Goal: Check status: Check status

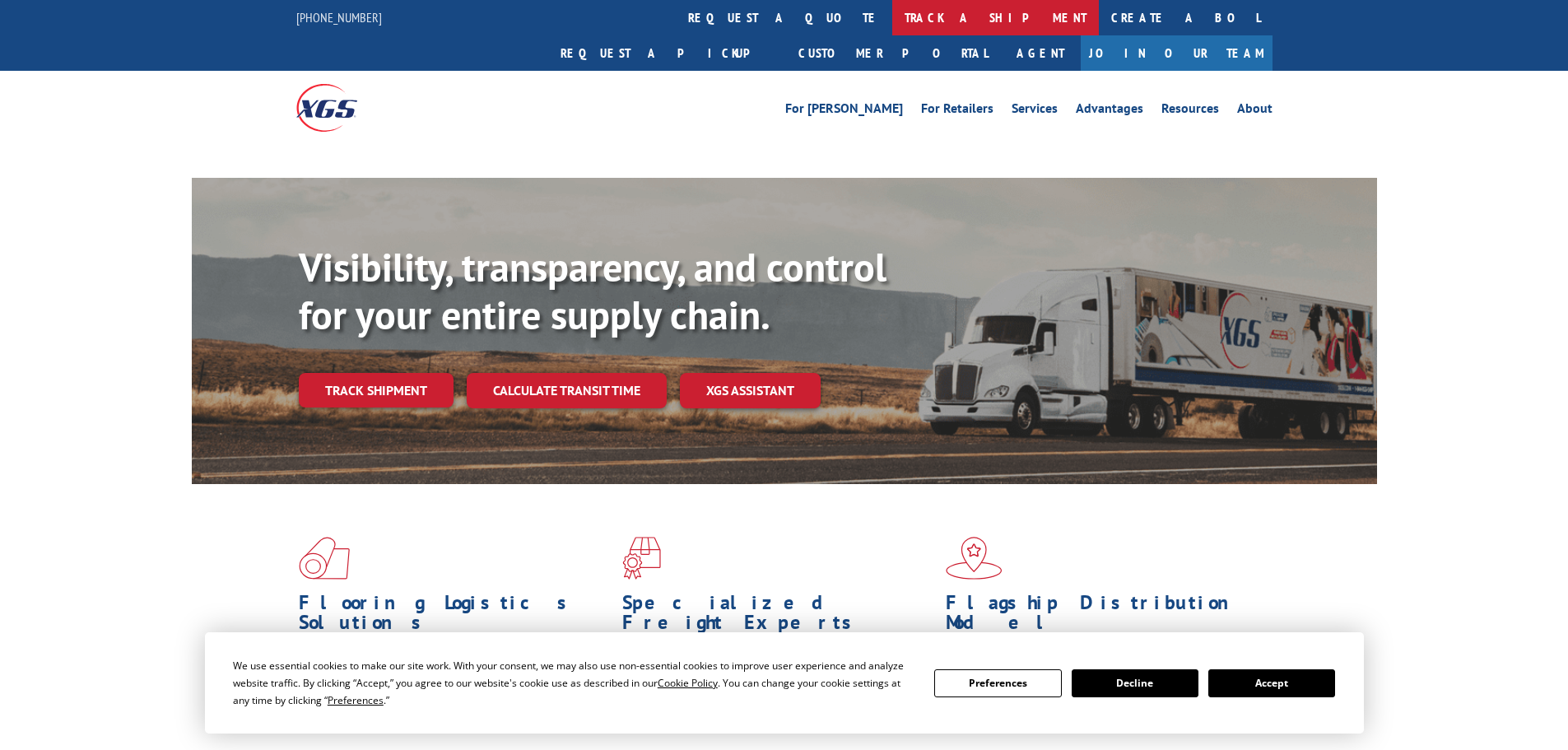
click at [892, 14] on link "track a shipment" at bounding box center [995, 18] width 206 height 36
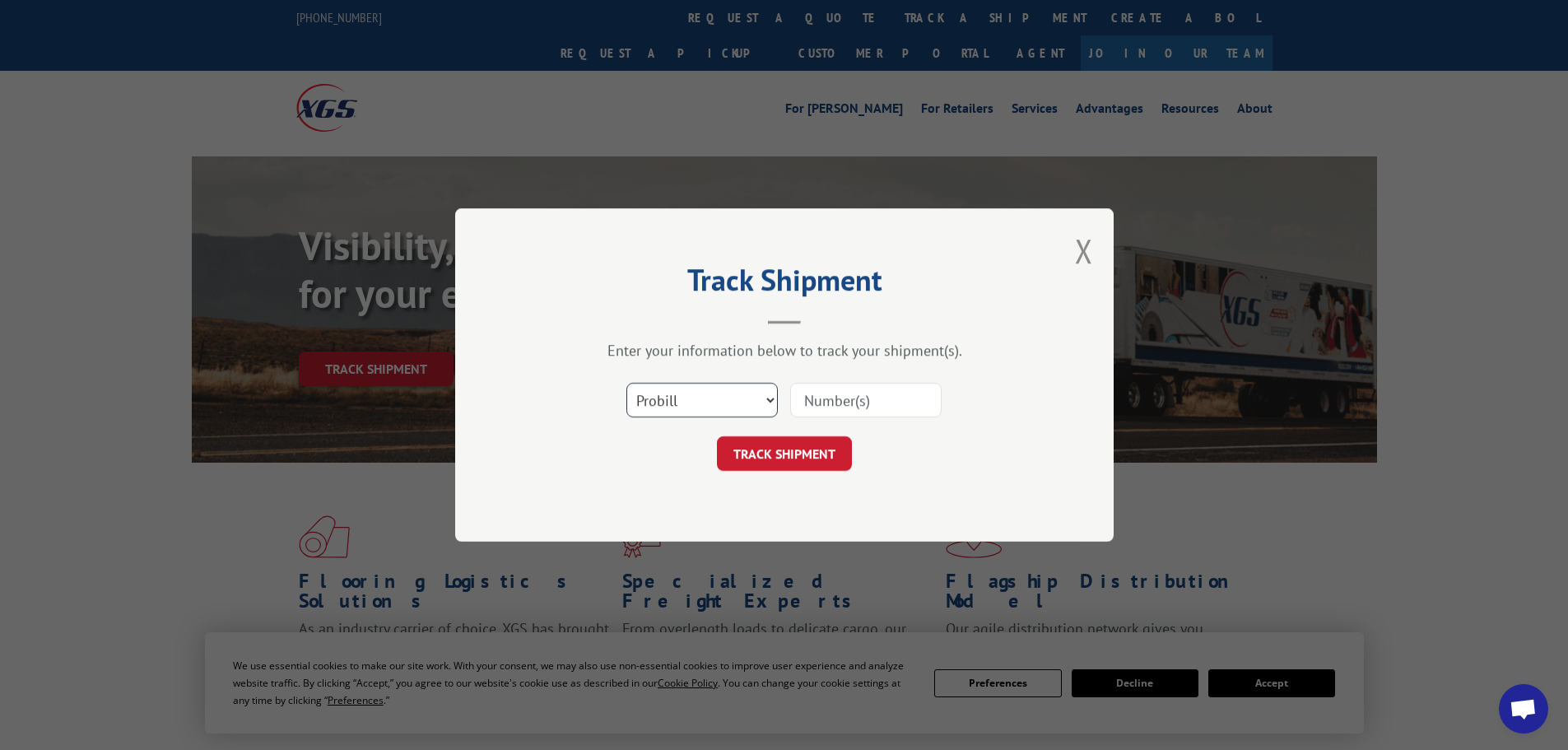
click at [677, 407] on select "Select category... Probill BOL PO" at bounding box center [702, 400] width 152 height 35
select select "bol"
click at [626, 383] on select "Select category... Probill BOL PO" at bounding box center [702, 400] width 152 height 35
click at [826, 412] on input at bounding box center [866, 400] width 152 height 35
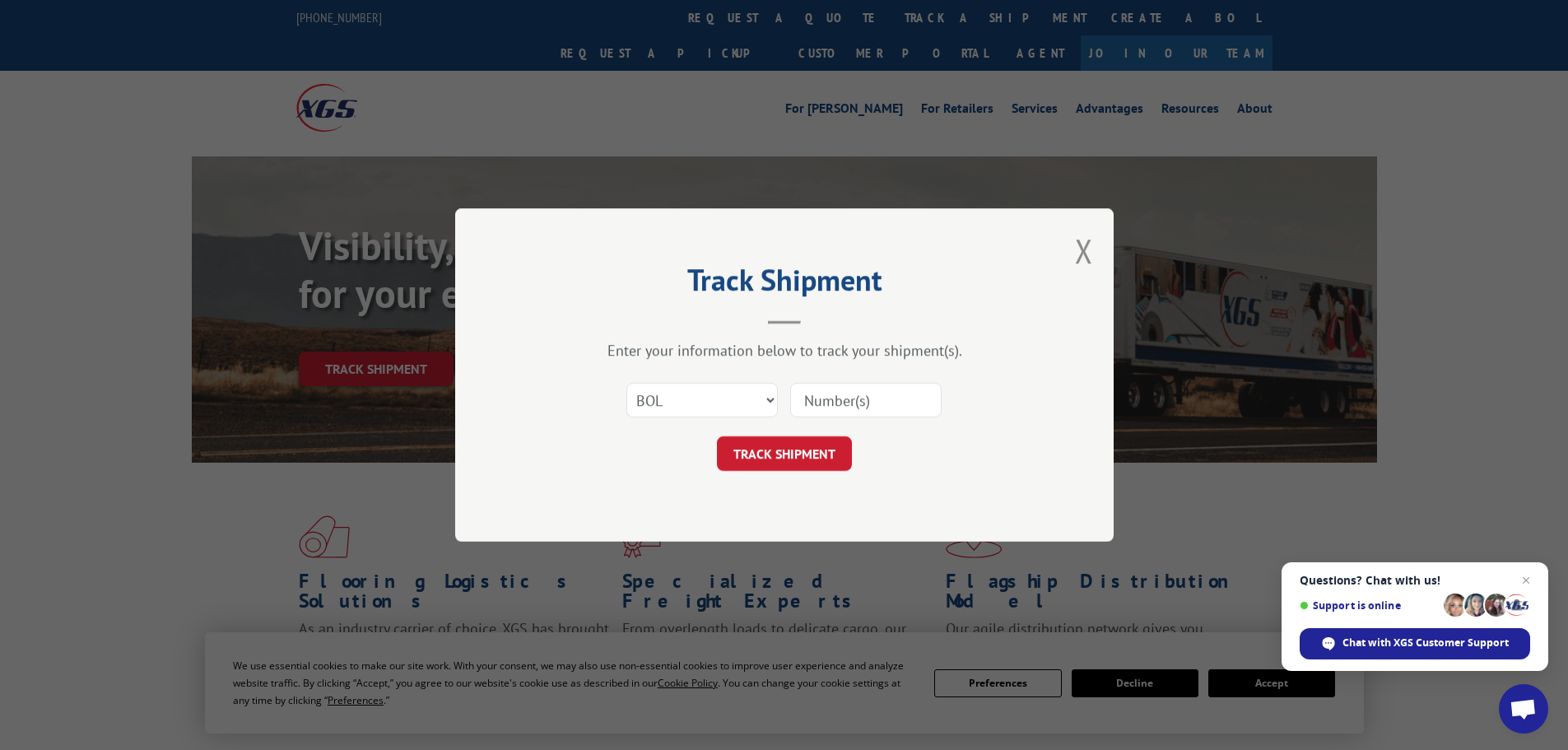
paste input "7047182"
type input "7047182"
click at [787, 457] on button "TRACK SHIPMENT" at bounding box center [784, 453] width 135 height 35
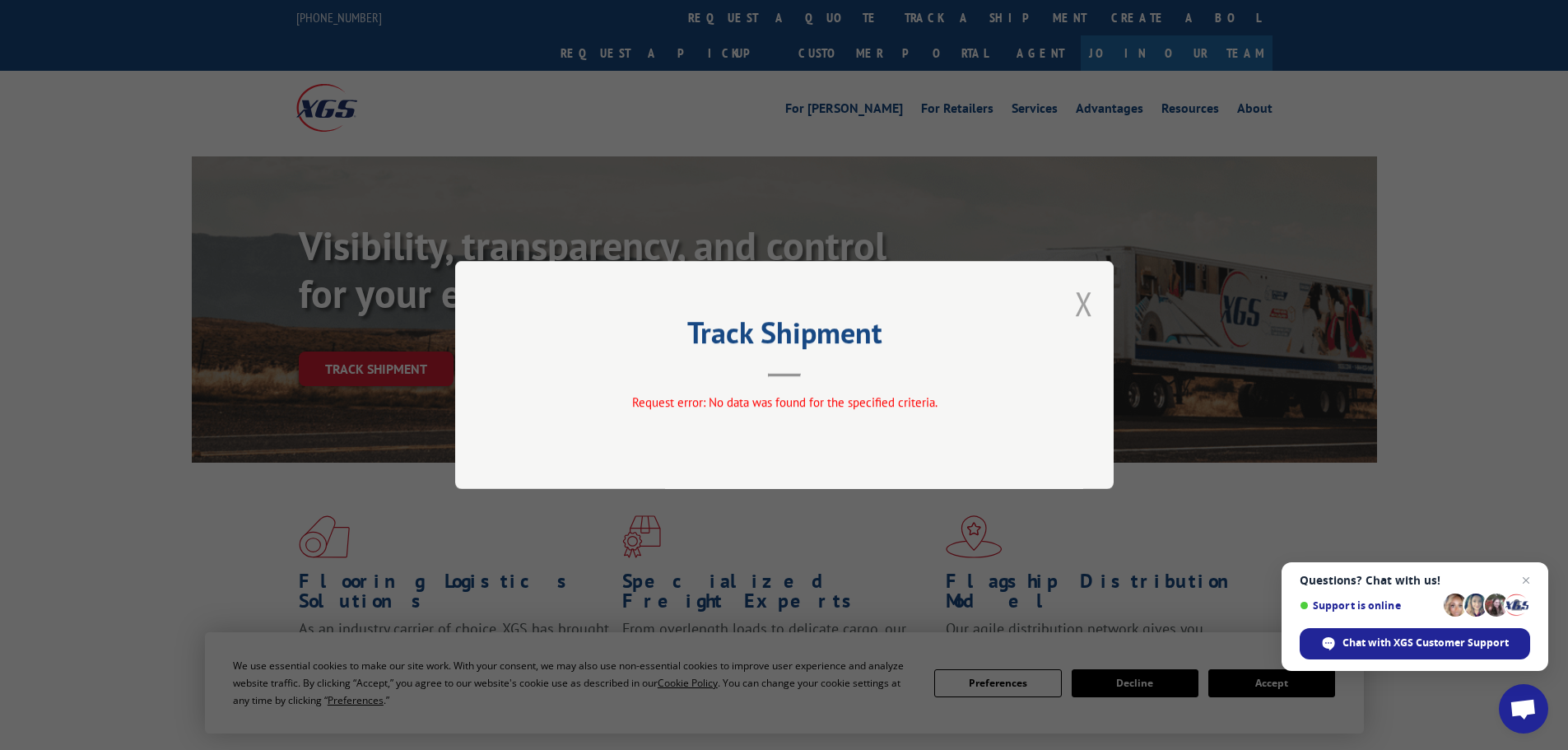
click at [1079, 303] on button "Close modal" at bounding box center [1083, 303] width 18 height 43
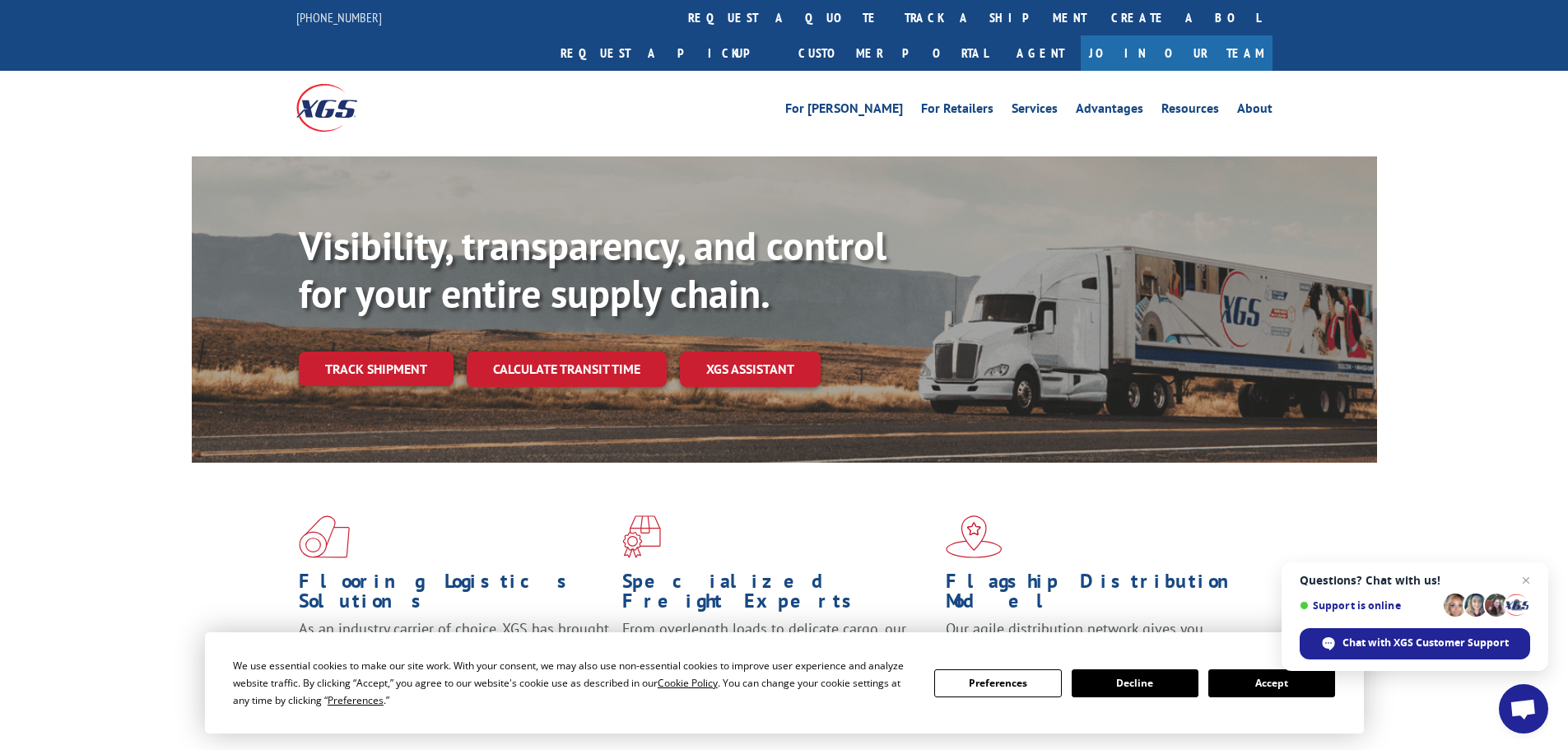
click at [726, 71] on div "For [PERSON_NAME] For Retailers Services Advantages Resources About For [PERSON…" at bounding box center [784, 107] width 976 height 73
click at [892, 30] on link "track a shipment" at bounding box center [995, 18] width 206 height 36
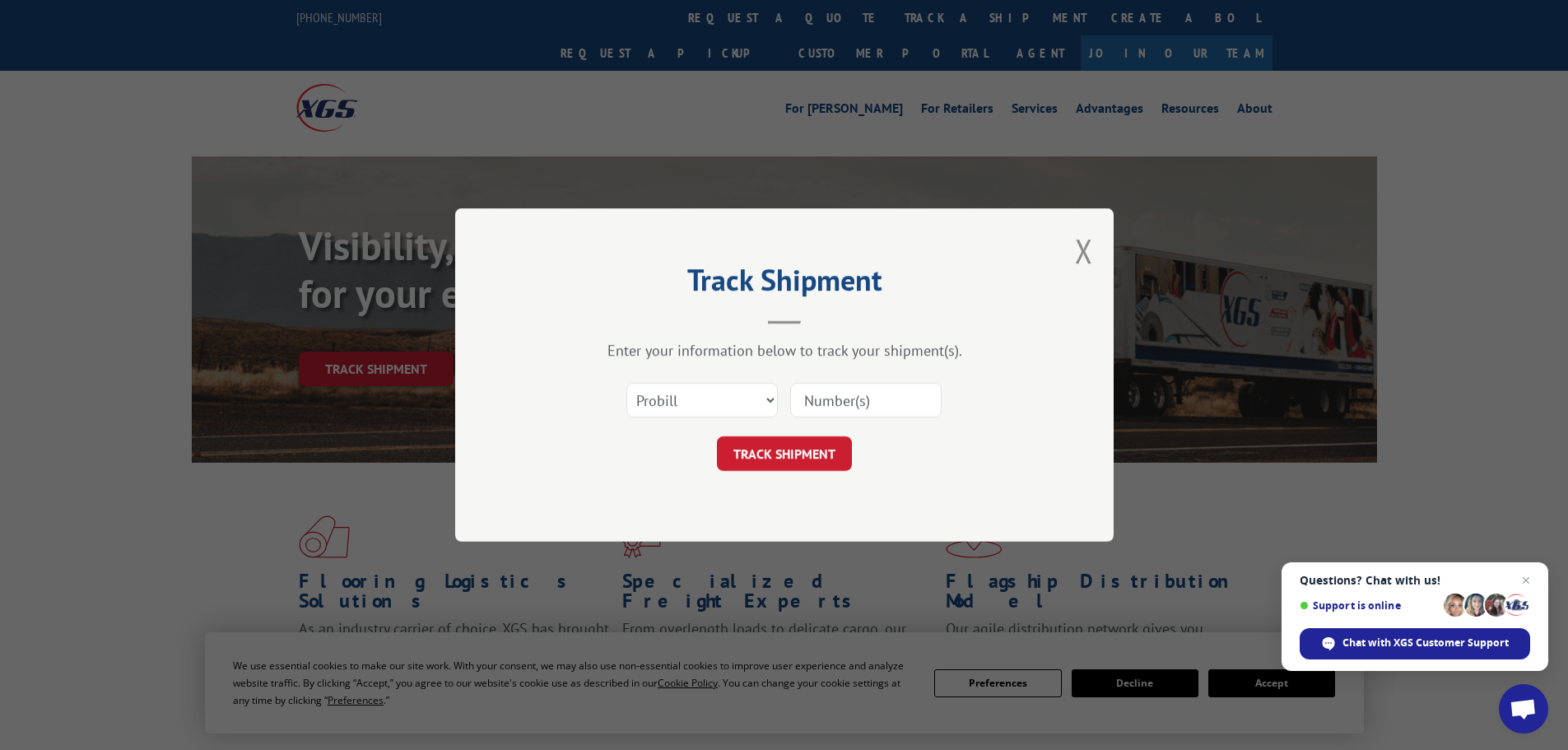
paste input "160040370"
type input "160040370"
click at [806, 453] on button "TRACK SHIPMENT" at bounding box center [784, 453] width 135 height 35
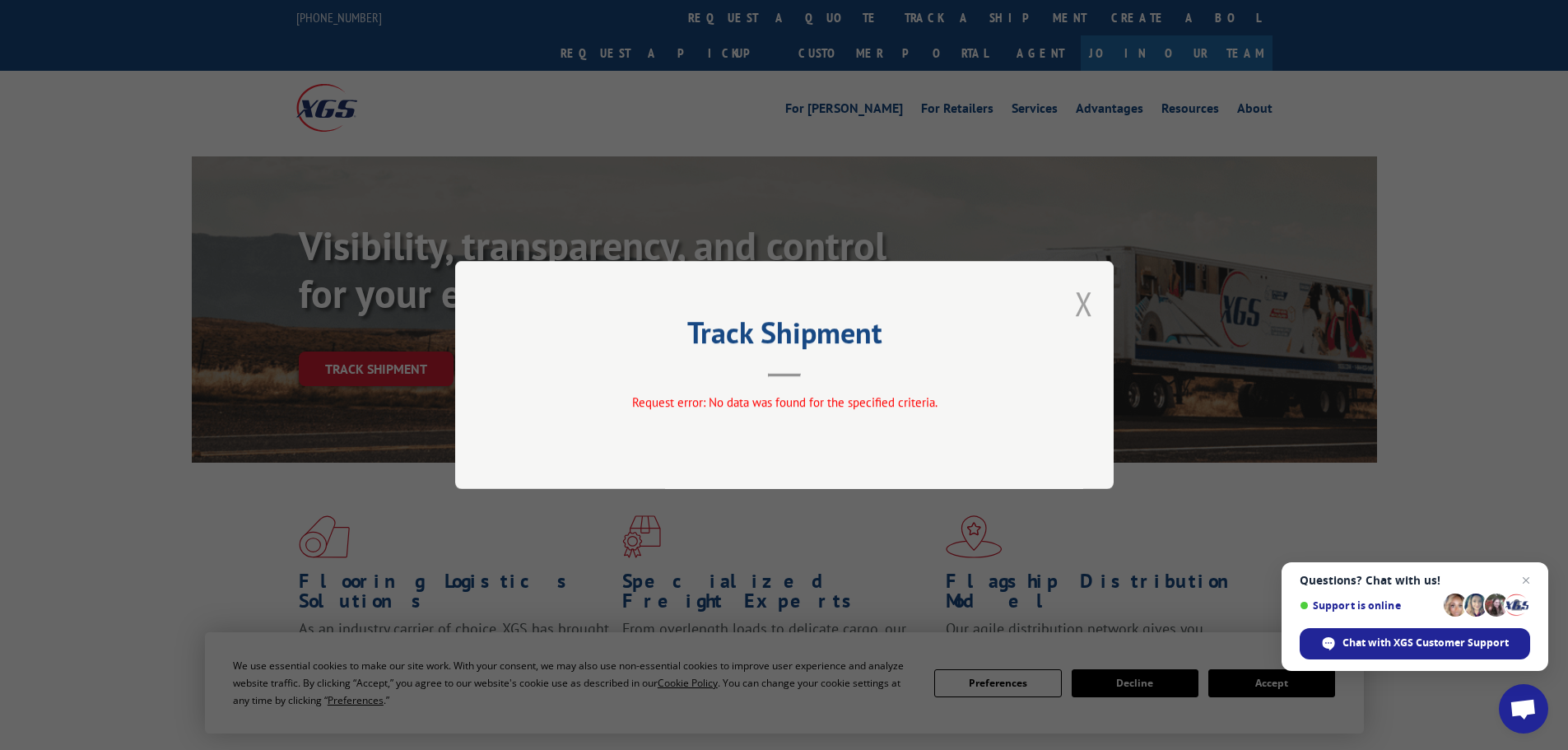
click at [1086, 297] on button "Close modal" at bounding box center [1083, 303] width 18 height 43
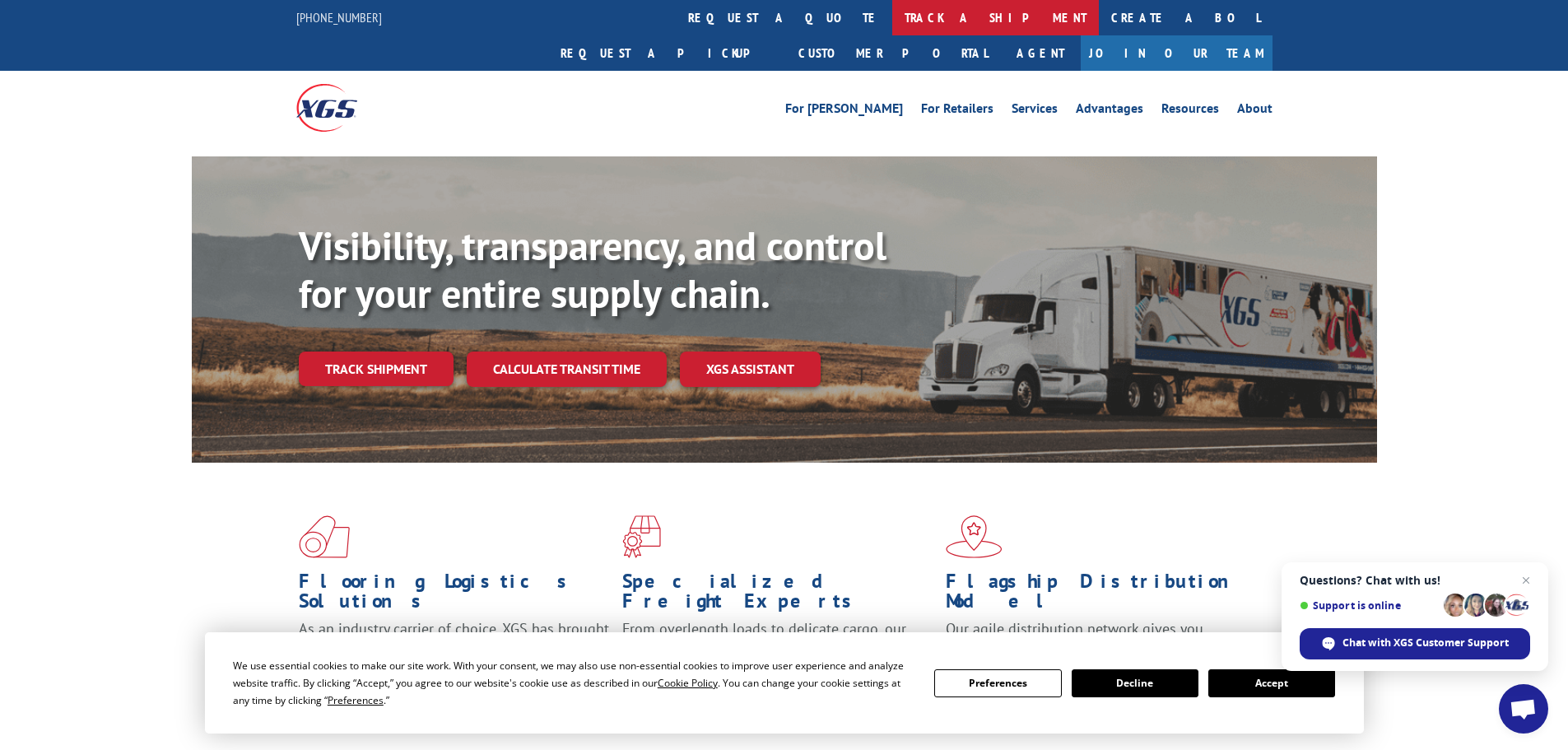
click at [892, 26] on link "track a shipment" at bounding box center [995, 18] width 206 height 36
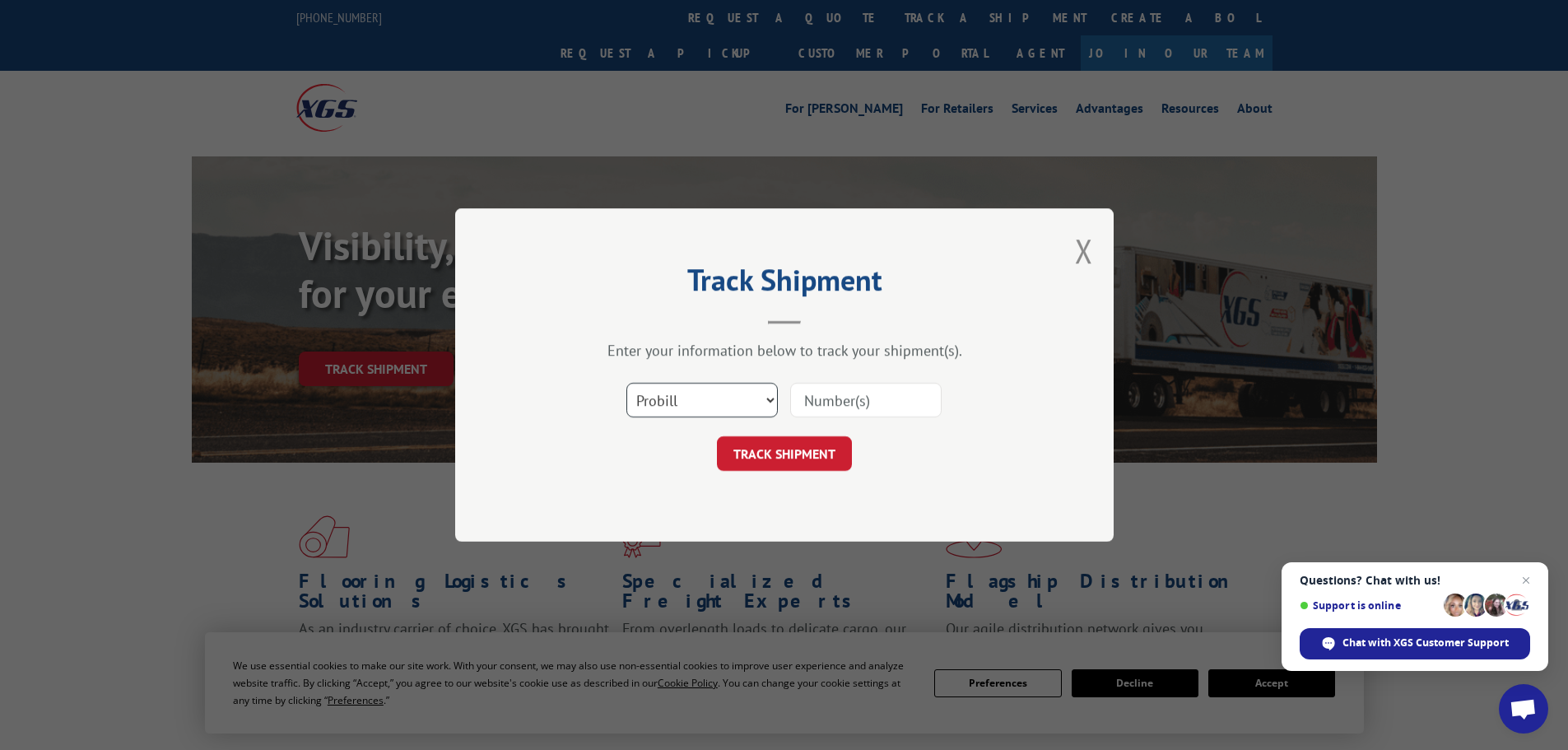
click at [685, 401] on select "Select category... Probill BOL PO" at bounding box center [702, 400] width 152 height 35
select select "po"
click at [626, 383] on select "Select category... Probill BOL PO" at bounding box center [702, 400] width 152 height 35
paste input "13504625"
type input "13504625"
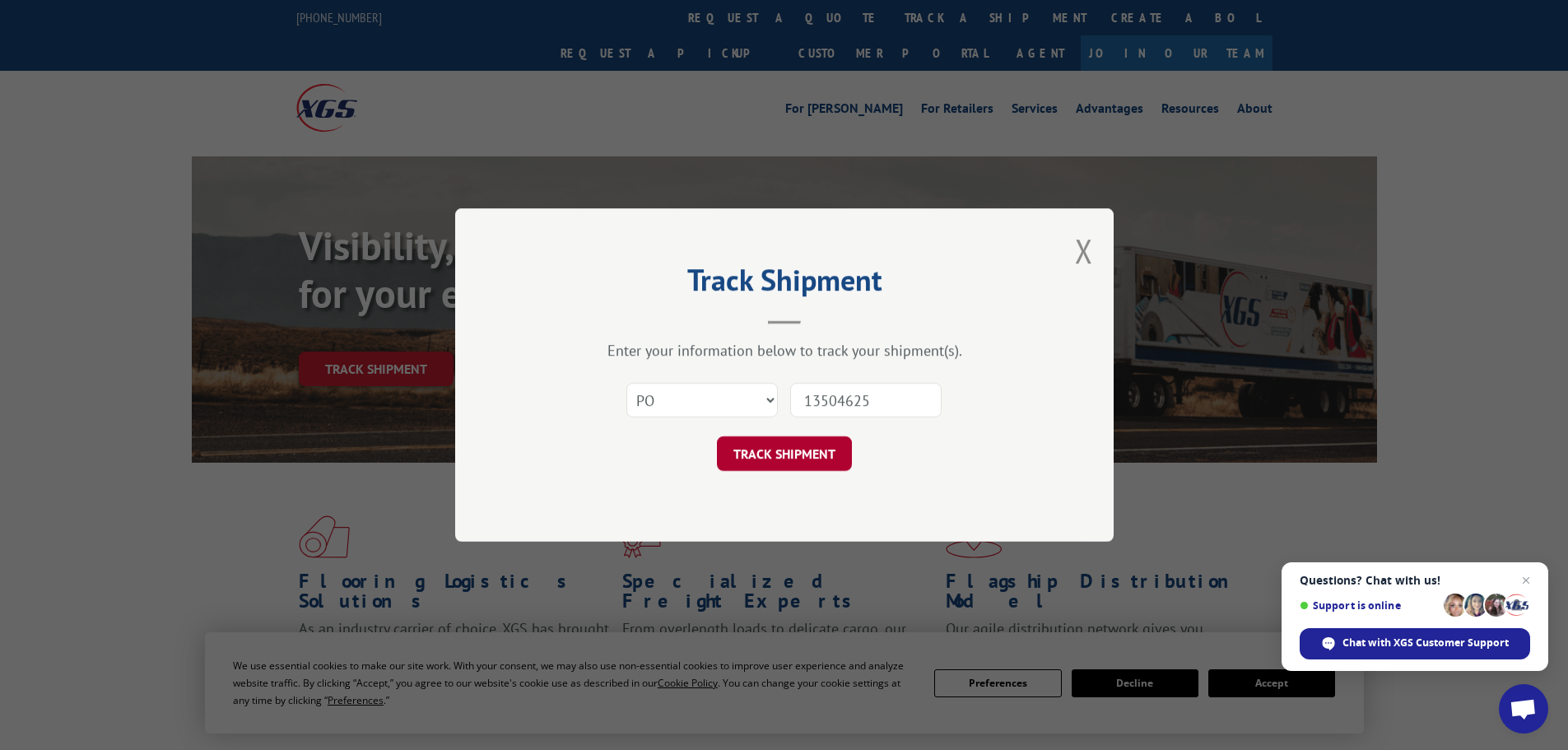
click at [834, 462] on button "TRACK SHIPMENT" at bounding box center [784, 453] width 135 height 35
